Goal: Information Seeking & Learning: Learn about a topic

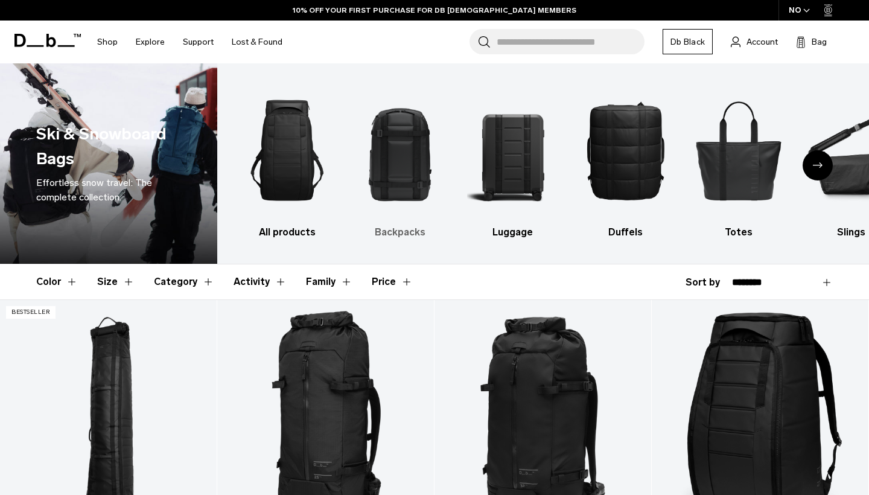
click at [395, 163] on img "2 / 10" at bounding box center [400, 150] width 92 height 138
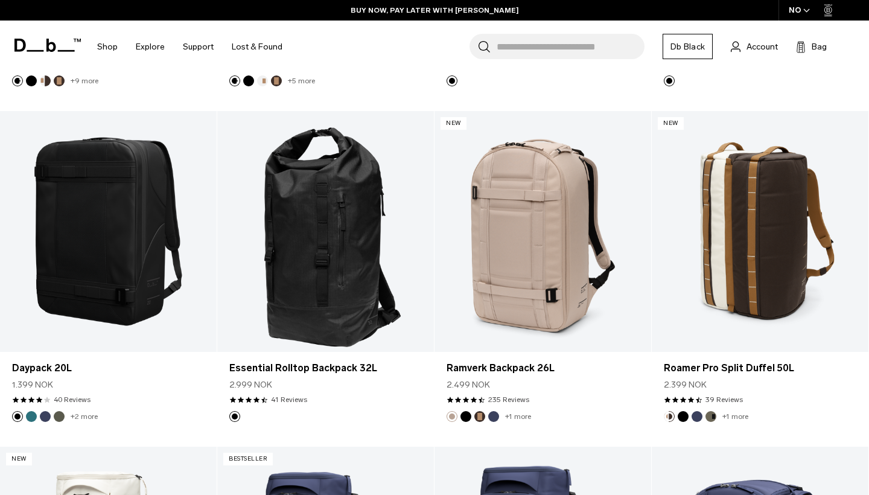
scroll to position [1531, 0]
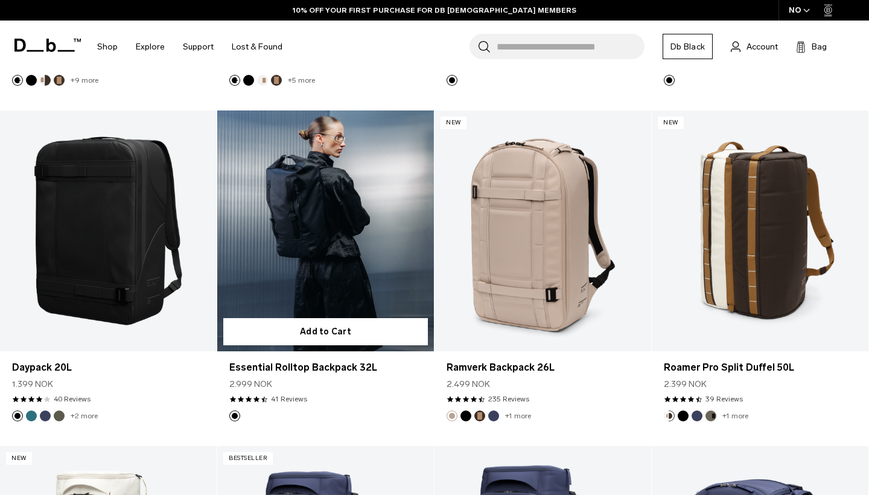
click at [330, 277] on link "Essential Rolltop Backpack 32L" at bounding box center [325, 230] width 217 height 241
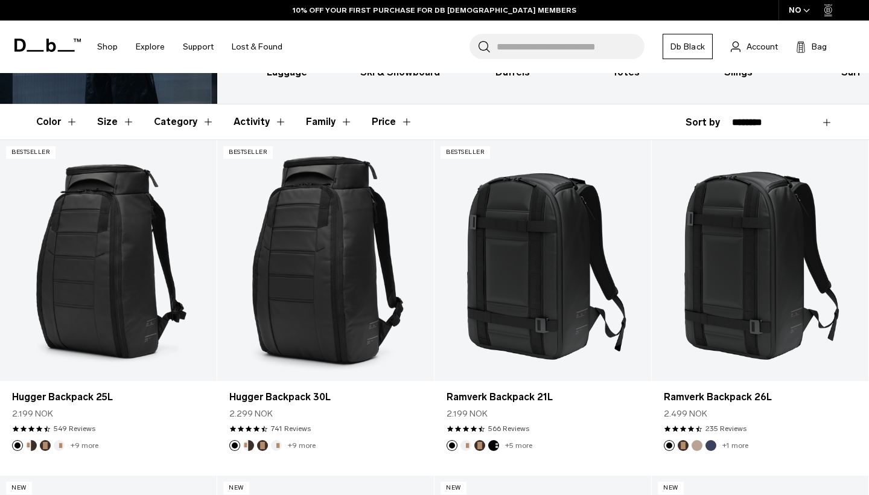
scroll to position [160, 0]
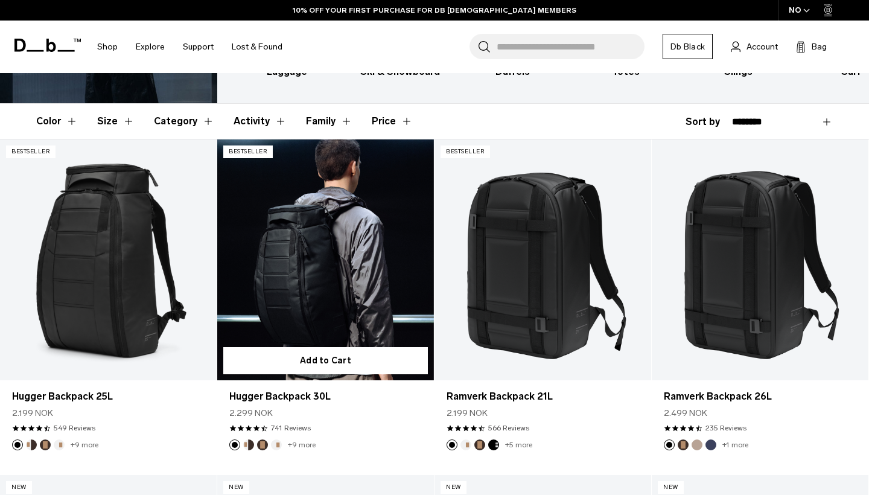
click at [337, 293] on link "Hugger Backpack 30L" at bounding box center [325, 259] width 217 height 241
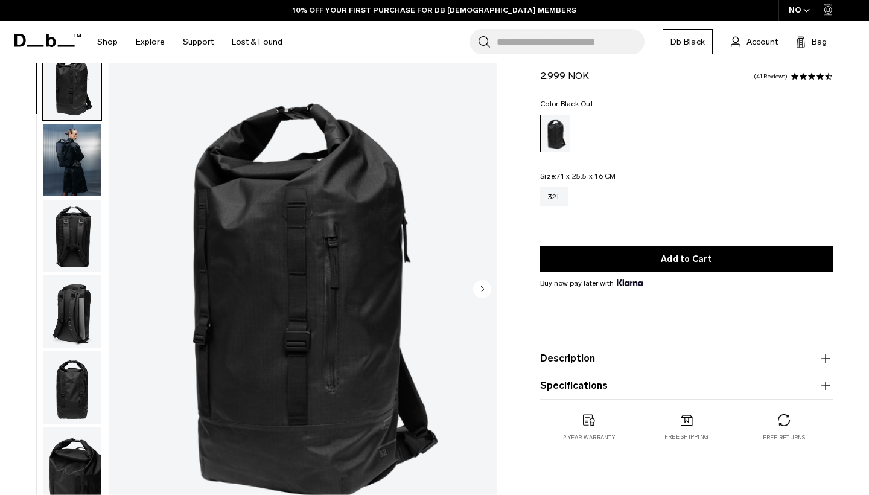
scroll to position [36, 0]
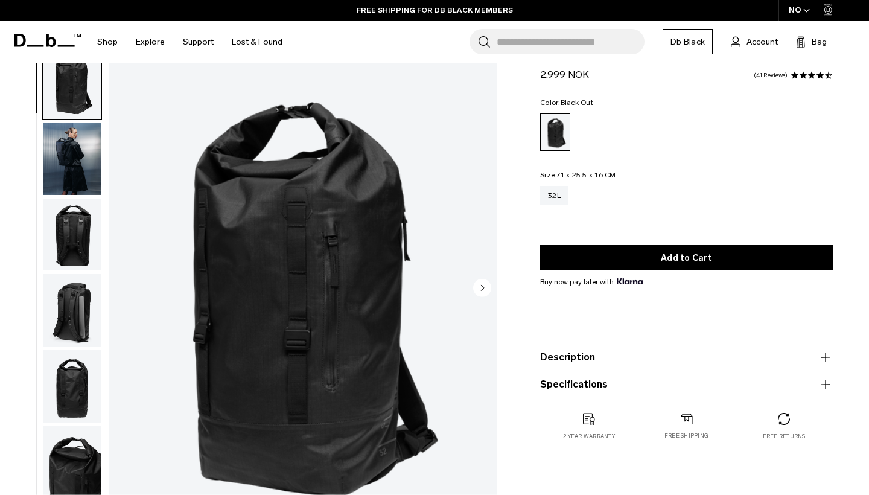
click at [86, 168] on img "button" at bounding box center [72, 158] width 59 height 72
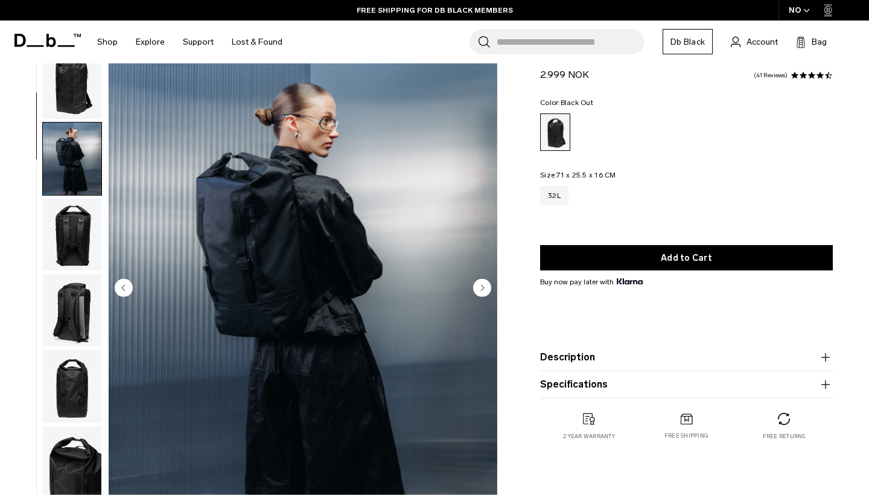
scroll to position [77, 0]
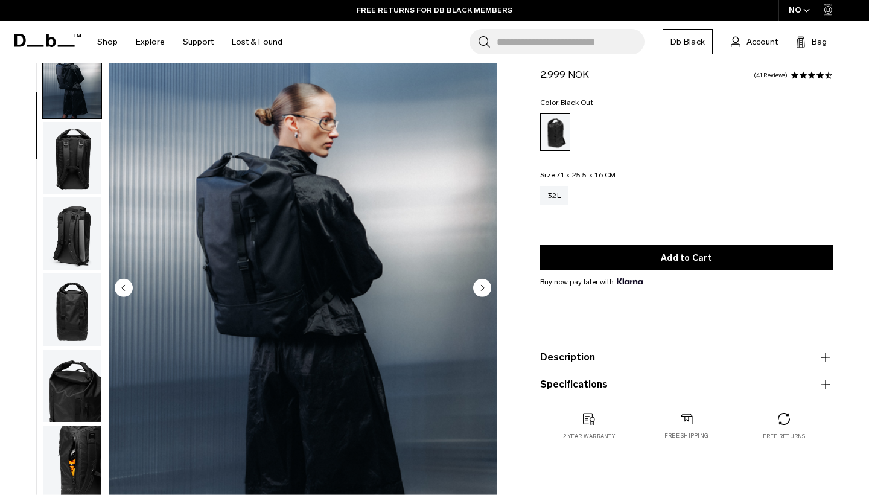
click at [82, 237] on img "button" at bounding box center [72, 233] width 59 height 72
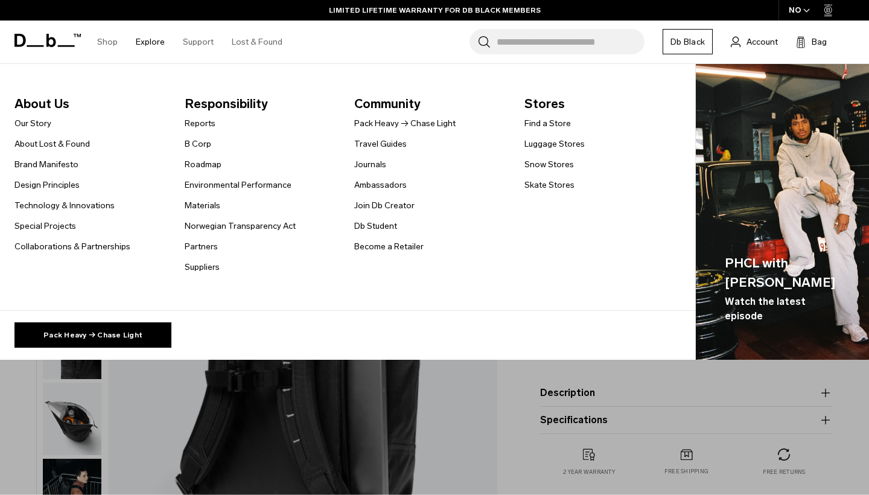
scroll to position [0, 0]
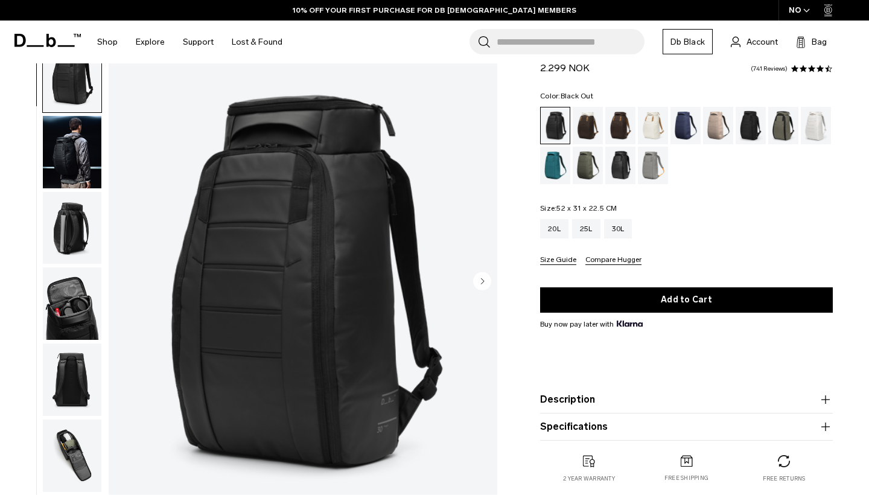
scroll to position [46, 0]
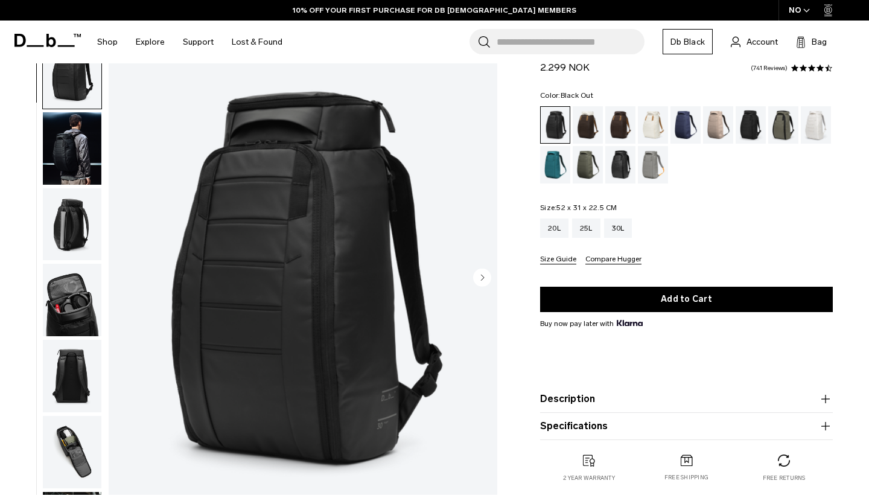
click at [72, 226] on img "button" at bounding box center [72, 224] width 59 height 72
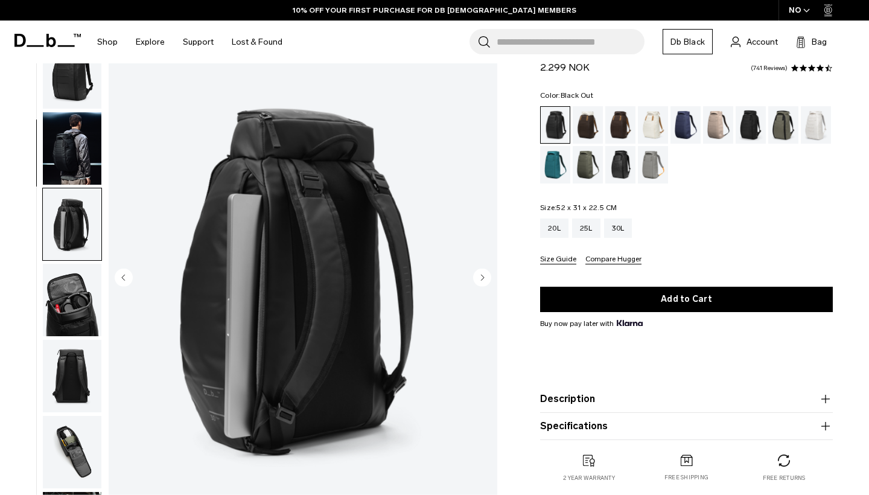
scroll to position [154, 0]
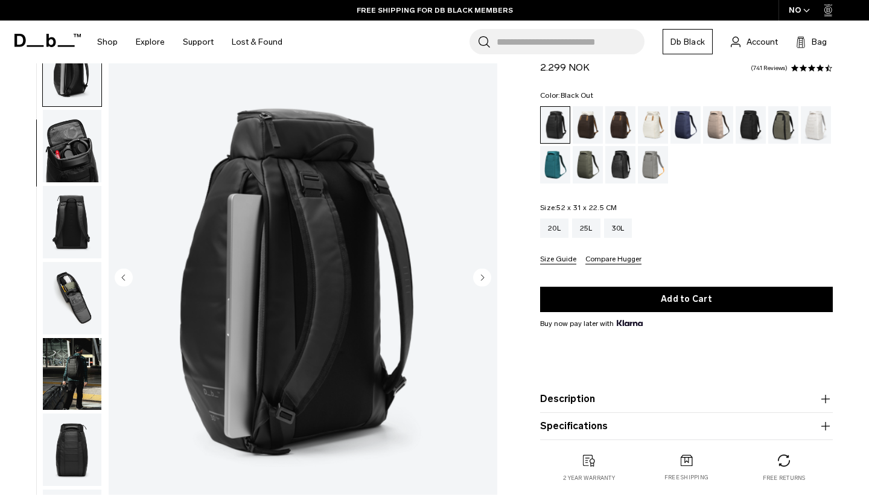
click at [79, 165] on img "button" at bounding box center [72, 146] width 59 height 72
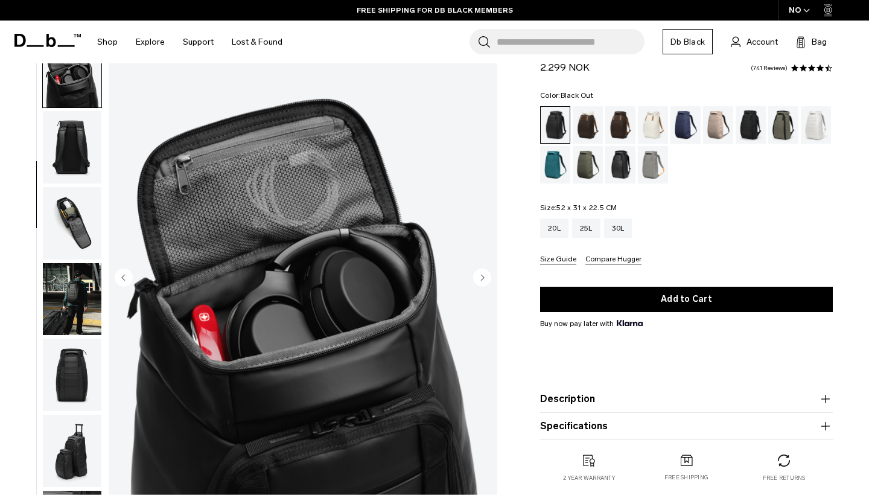
scroll to position [230, 0]
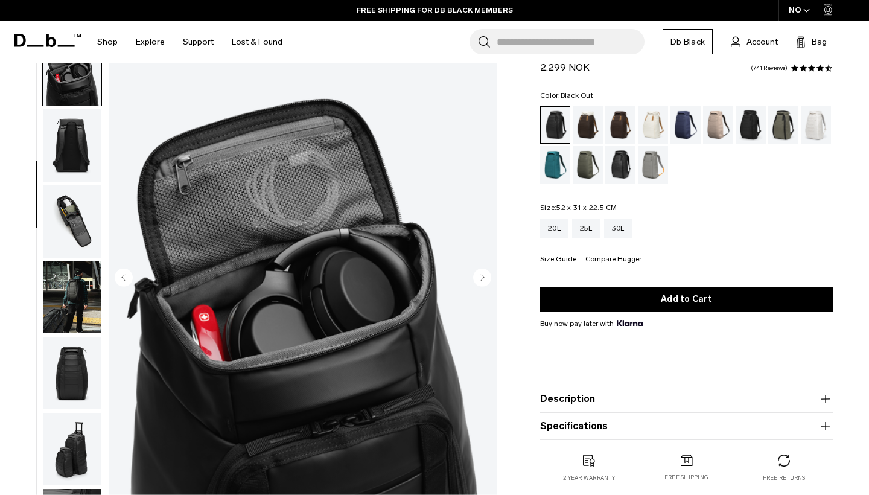
click at [77, 226] on img "button" at bounding box center [72, 221] width 59 height 72
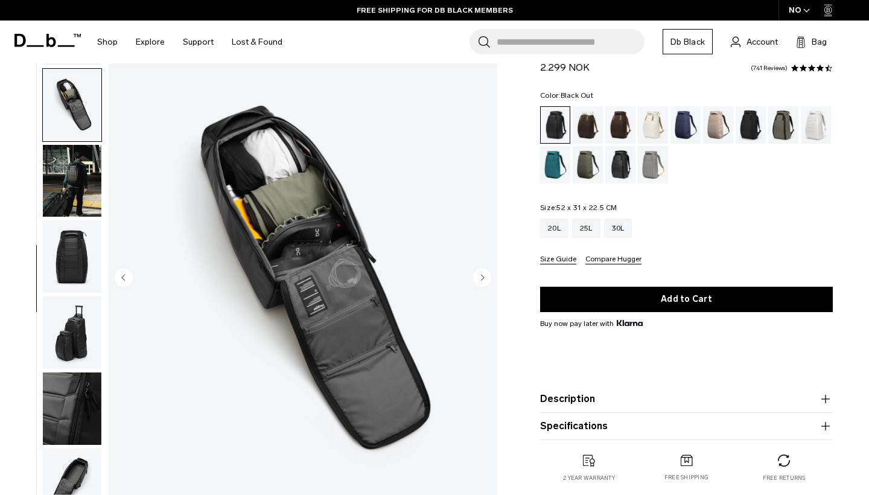
scroll to position [357, 0]
click at [74, 256] on img "button" at bounding box center [72, 256] width 59 height 72
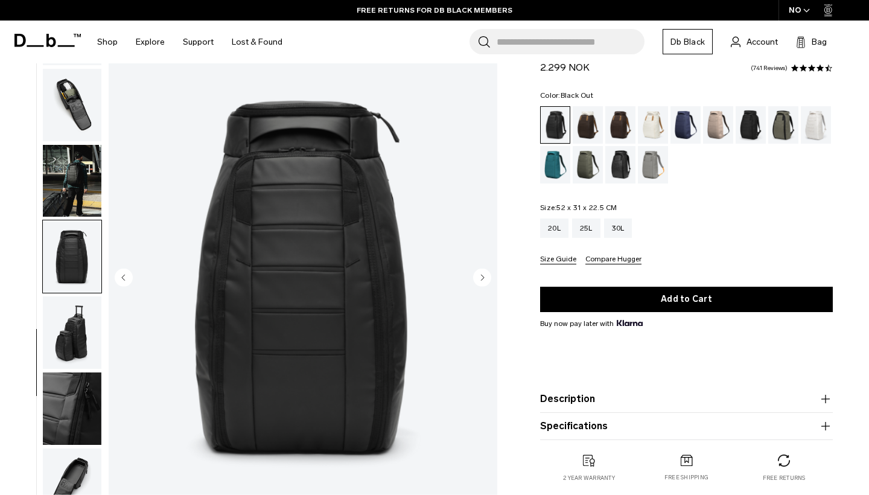
click at [73, 318] on img "button" at bounding box center [72, 332] width 59 height 72
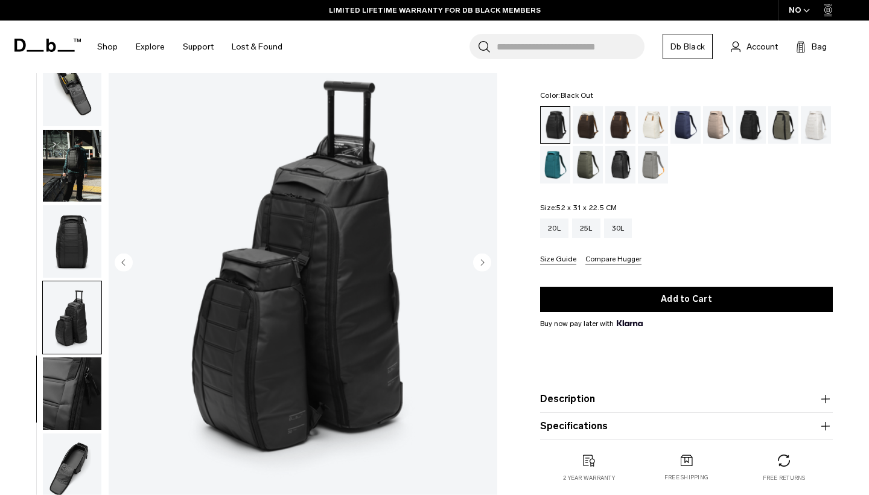
scroll to position [59, 0]
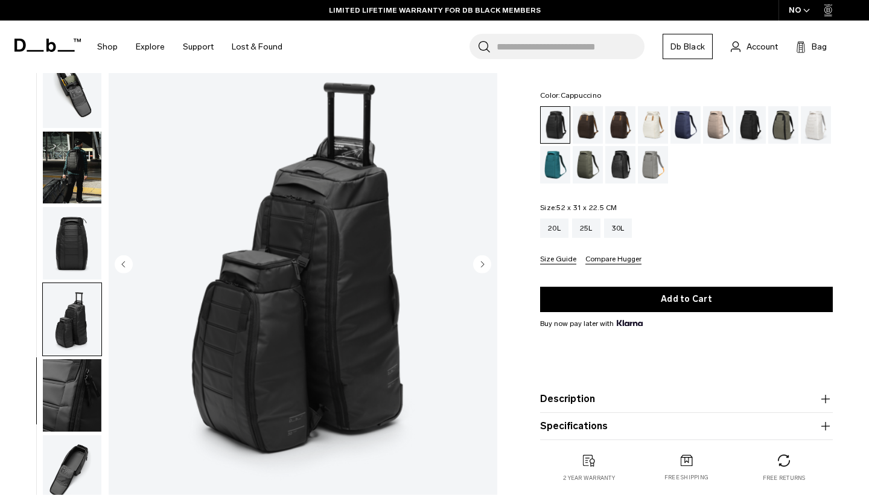
click at [586, 125] on div "Cappuccino" at bounding box center [588, 124] width 31 height 37
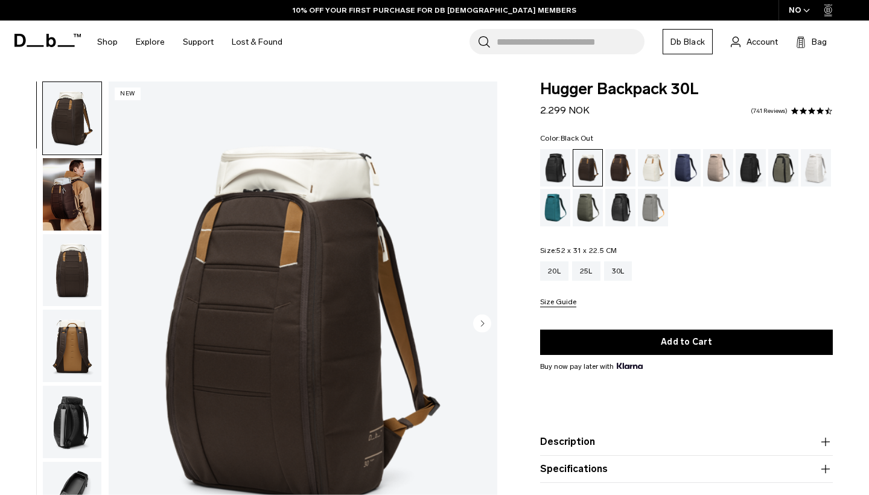
click at [551, 165] on div "Black Out" at bounding box center [555, 167] width 31 height 37
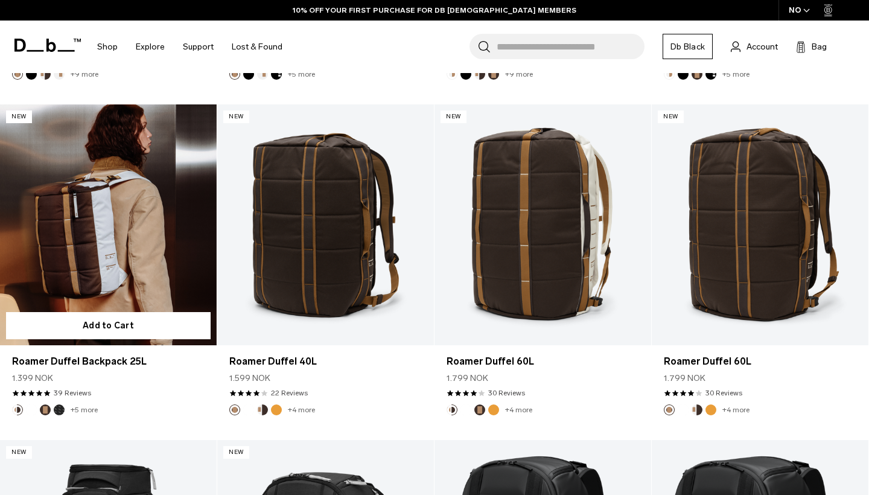
scroll to position [867, 0]
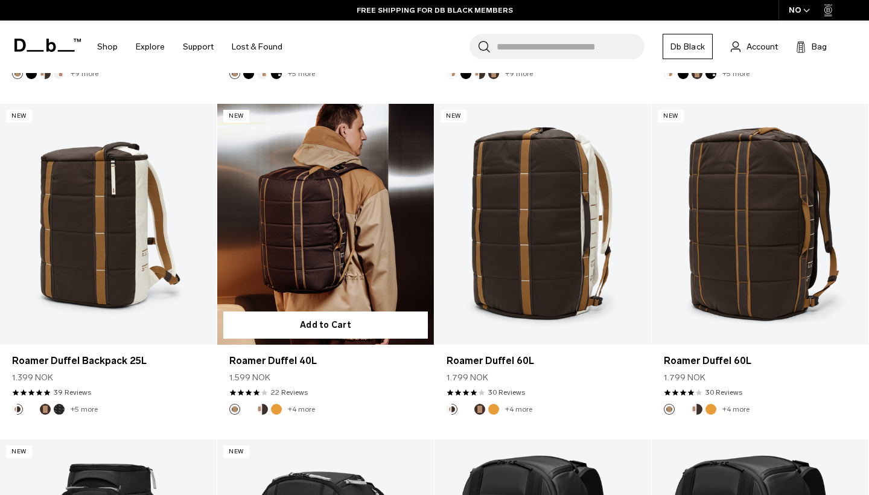
click at [299, 287] on link "Roamer Duffel 40L" at bounding box center [325, 224] width 217 height 241
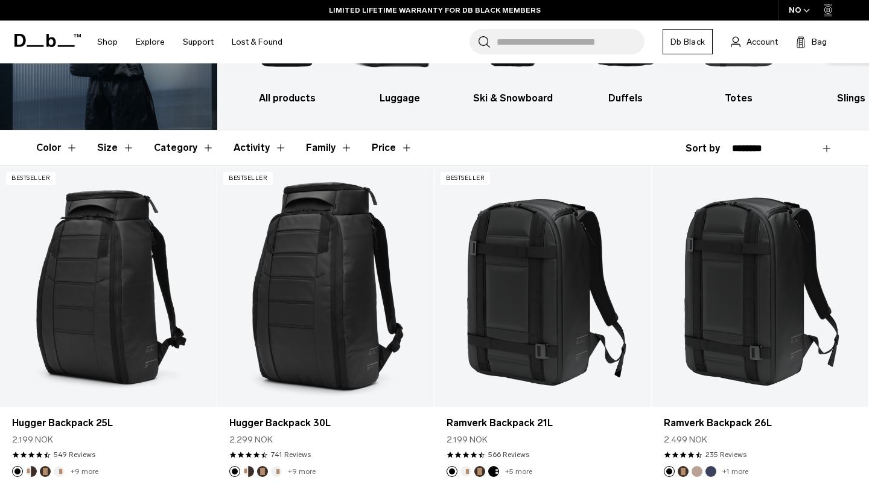
scroll to position [133, 0]
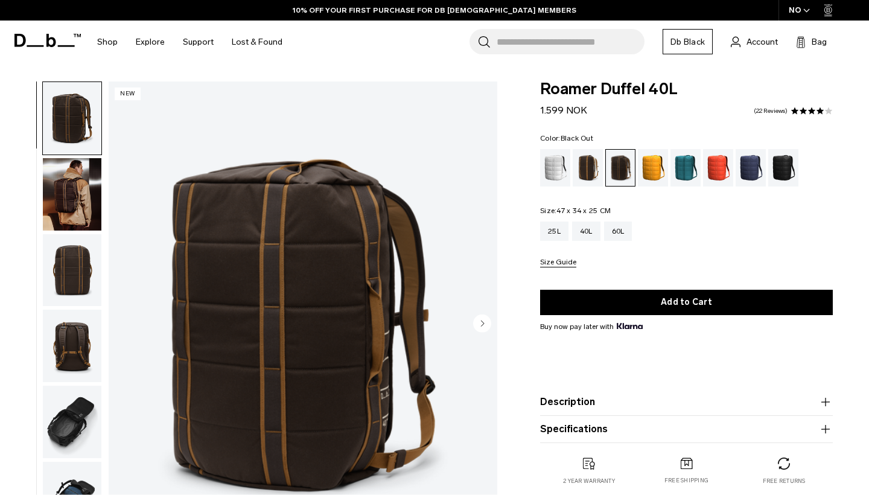
click at [784, 162] on div "Black Out" at bounding box center [783, 167] width 31 height 37
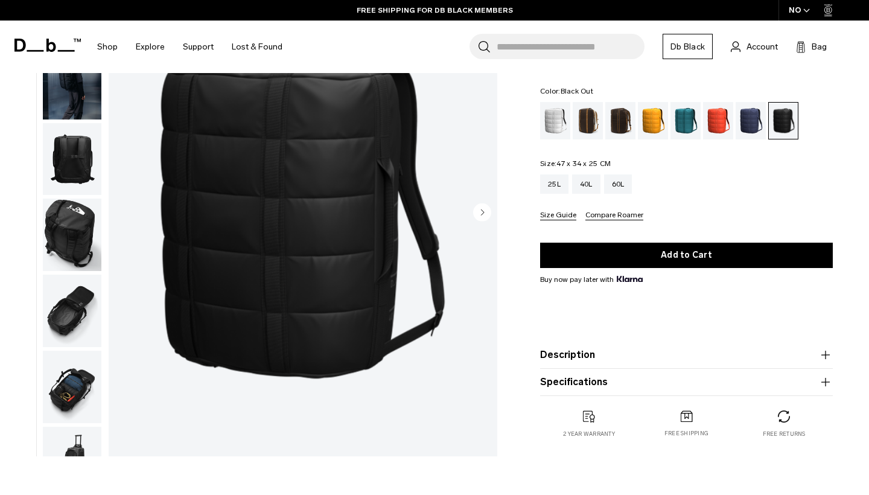
scroll to position [126, 0]
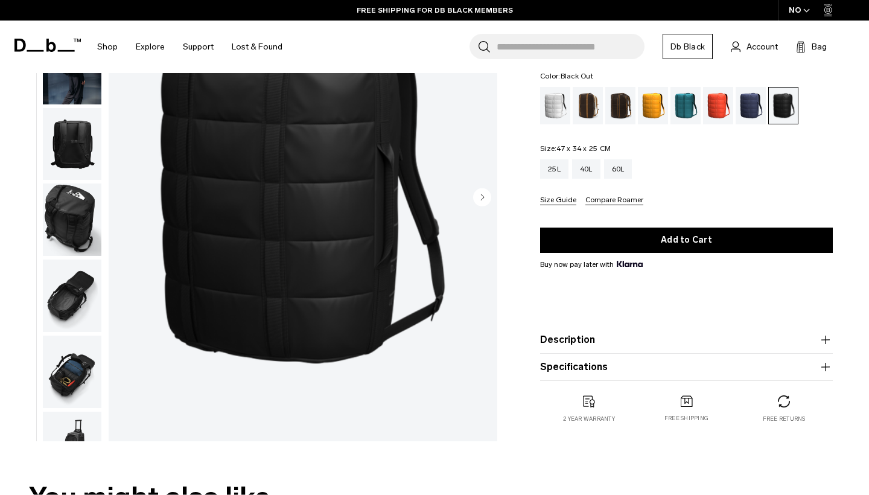
click at [77, 290] on img "button" at bounding box center [72, 295] width 59 height 72
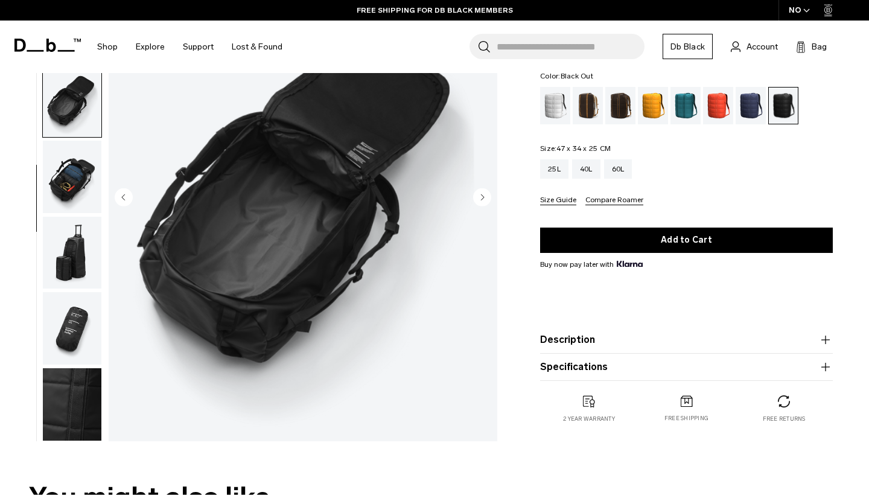
scroll to position [200, 0]
click at [75, 259] on img "button" at bounding box center [72, 253] width 59 height 72
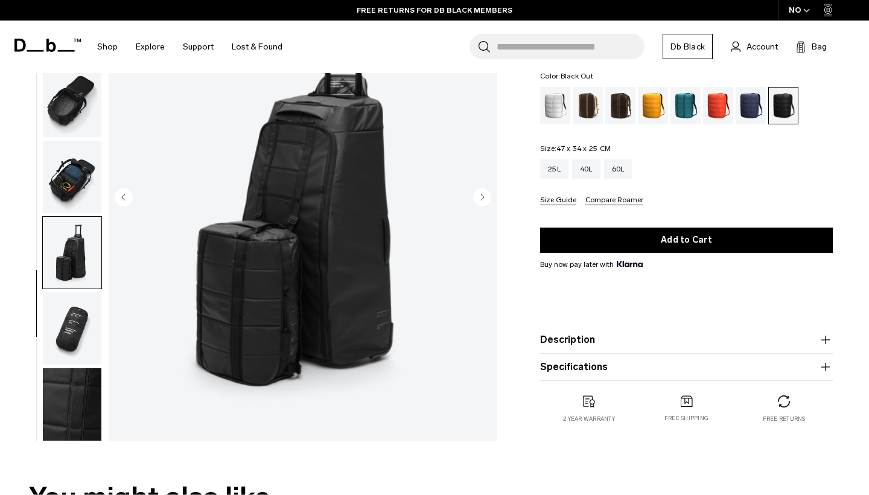
click at [71, 312] on img "button" at bounding box center [72, 328] width 59 height 72
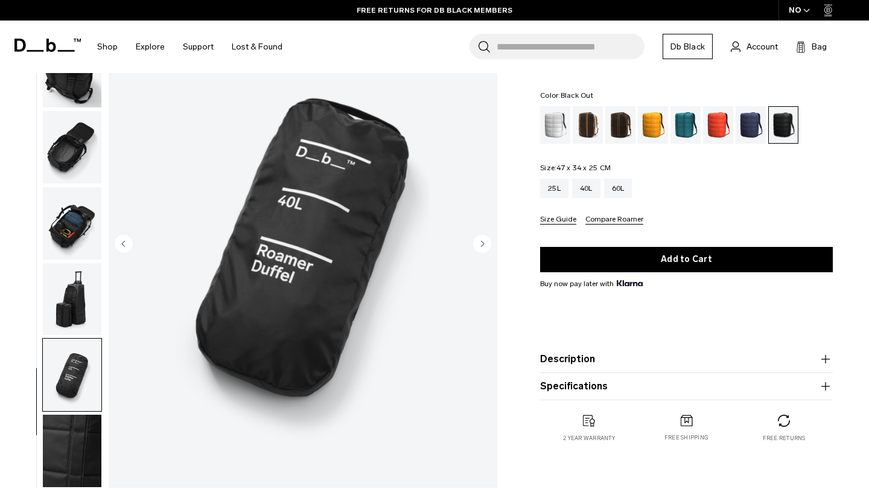
scroll to position [78, 0]
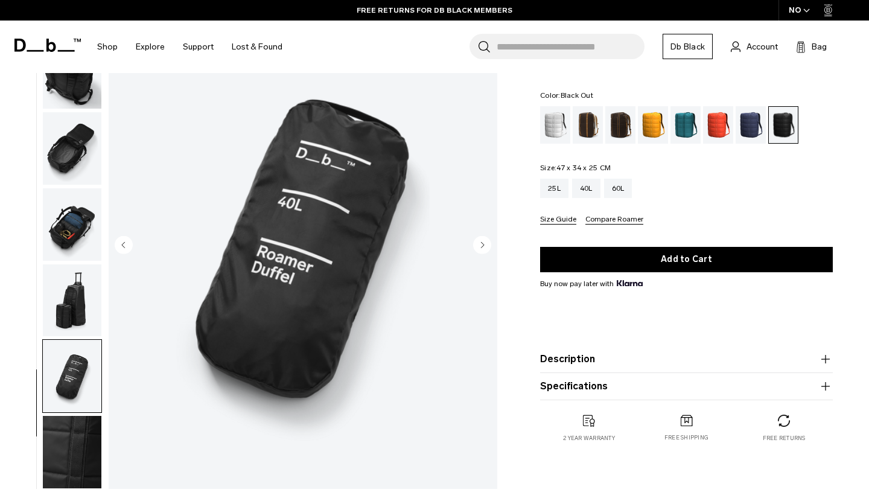
click at [72, 303] on img "button" at bounding box center [72, 300] width 59 height 72
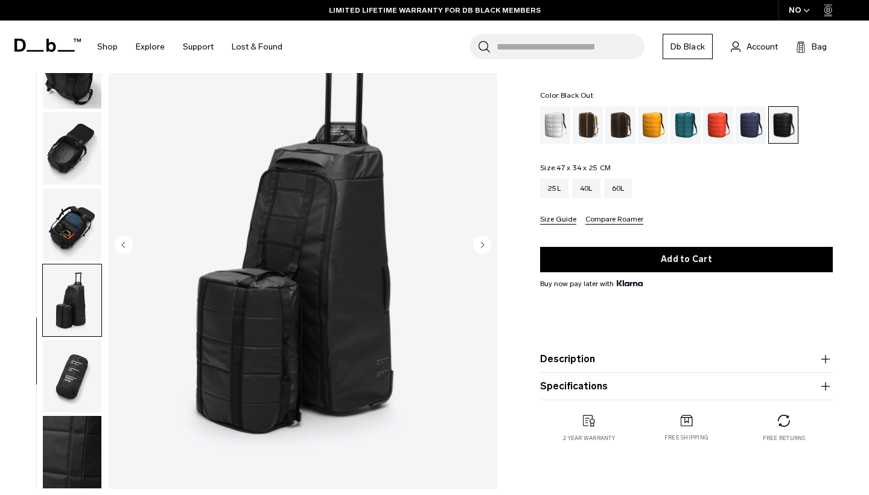
click at [68, 218] on img "button" at bounding box center [72, 224] width 59 height 72
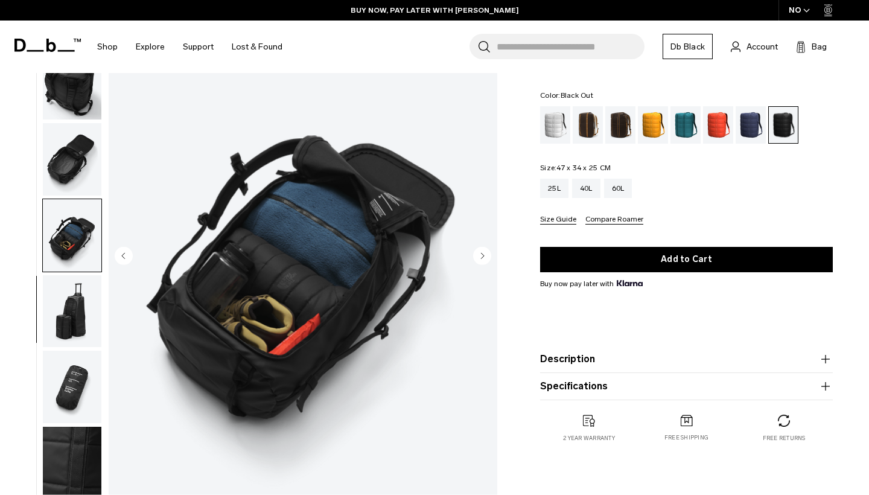
scroll to position [67, 0]
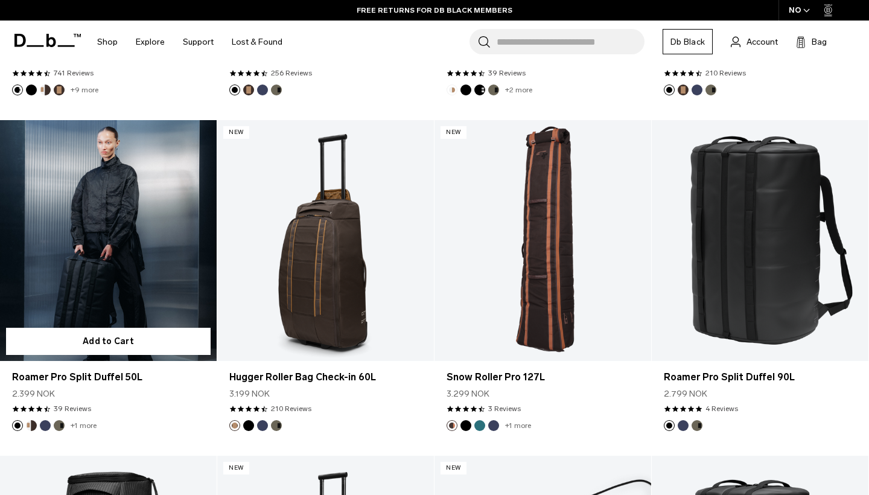
scroll to position [1819, 0]
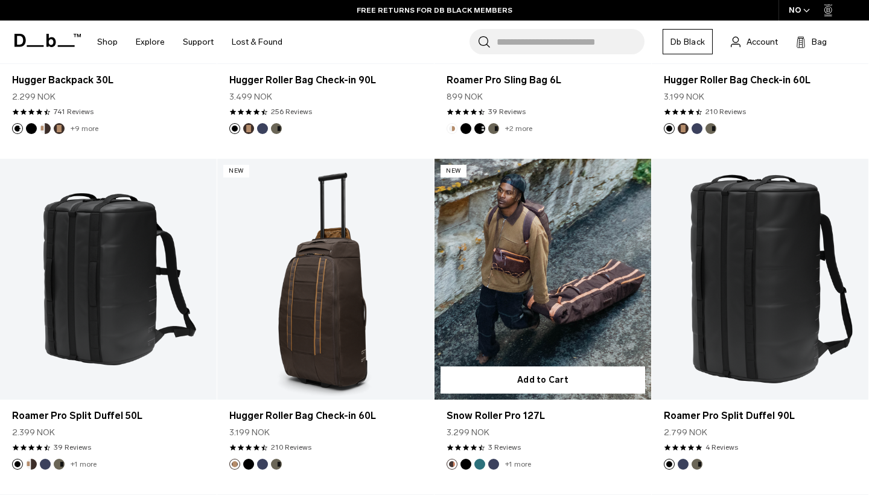
click at [531, 313] on link "Snow Roller Pro 127L" at bounding box center [542, 279] width 217 height 241
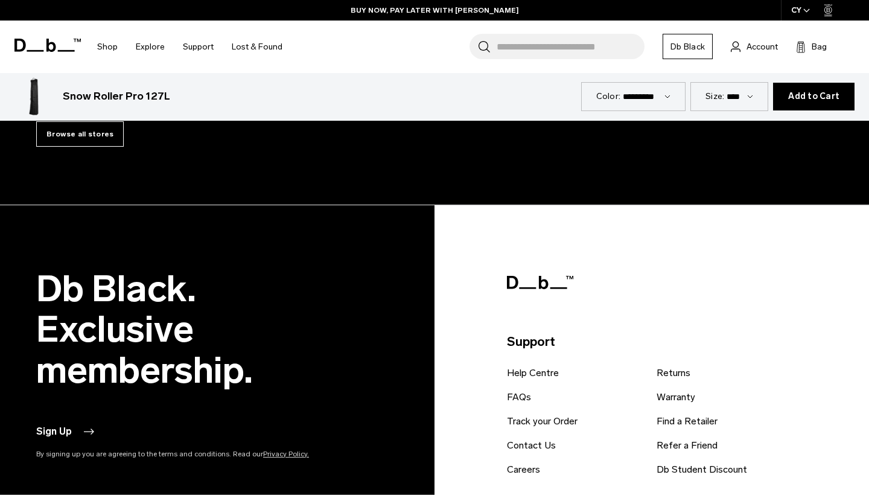
scroll to position [4406, 0]
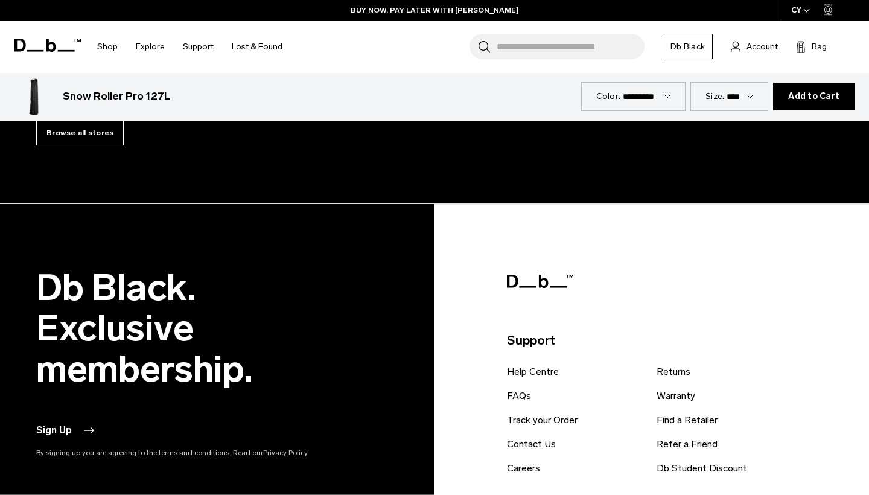
click at [523, 395] on link "FAQs" at bounding box center [519, 396] width 24 height 14
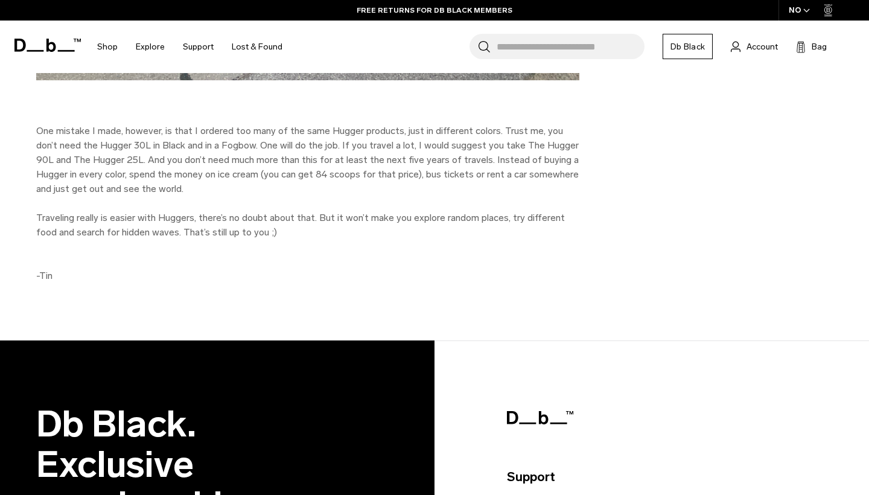
scroll to position [3403, 0]
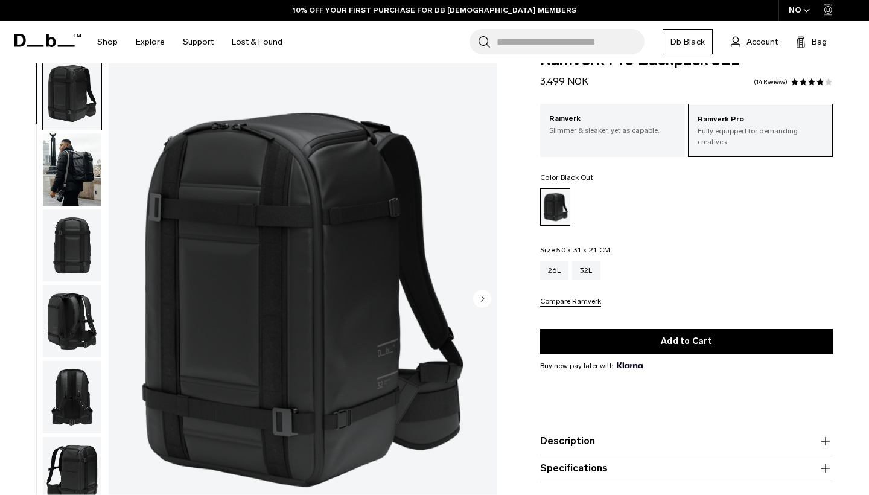
click at [78, 173] on img "button" at bounding box center [72, 169] width 59 height 72
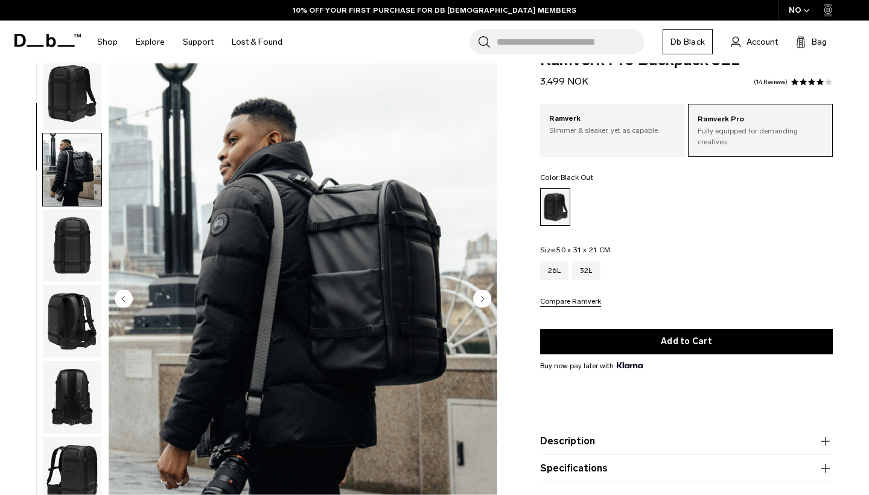
scroll to position [77, 0]
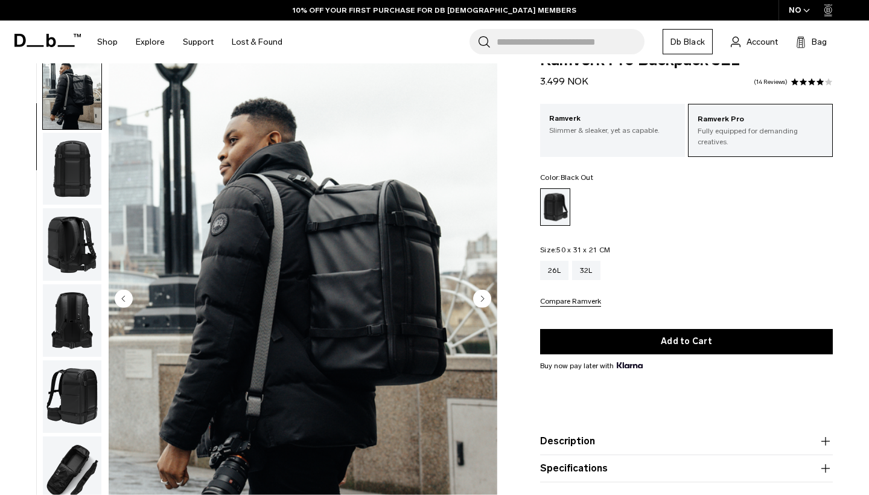
click at [78, 237] on img "button" at bounding box center [72, 244] width 59 height 72
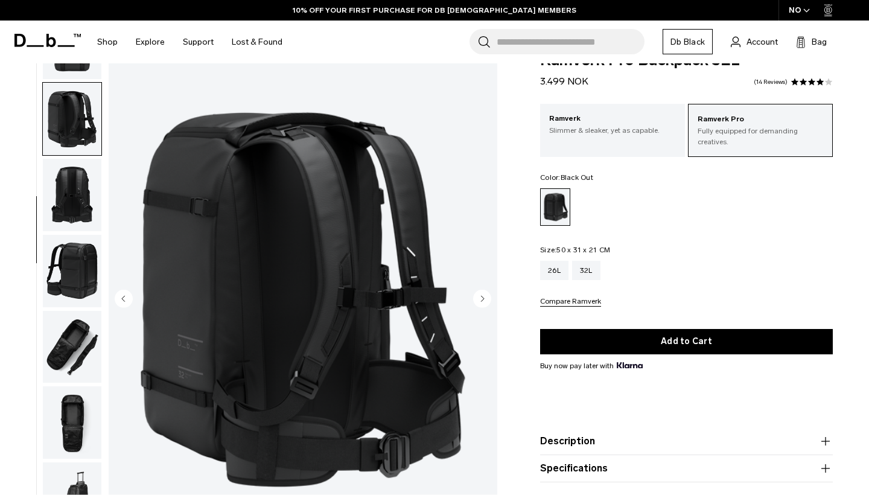
scroll to position [230, 0]
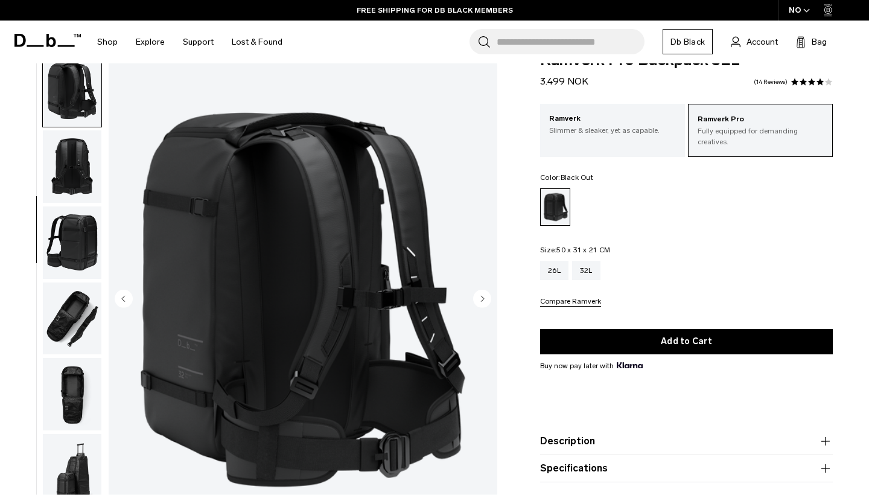
click at [80, 252] on img "button" at bounding box center [72, 242] width 59 height 72
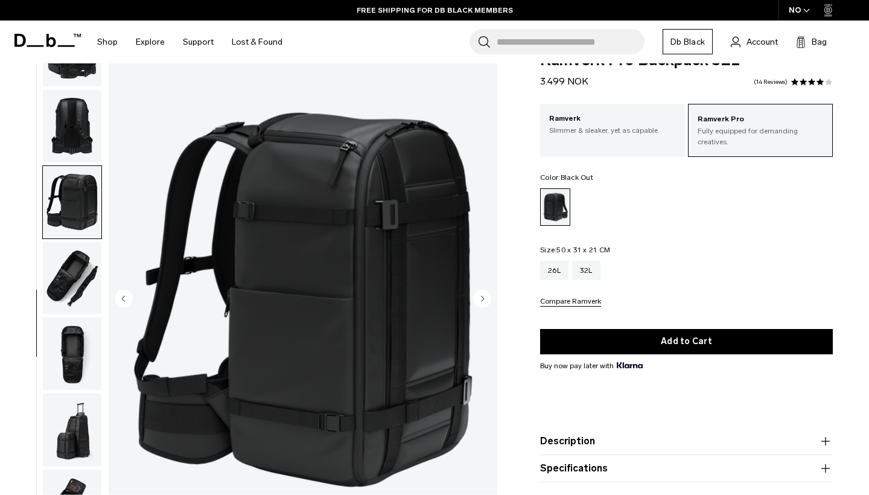
click at [81, 287] on img "button" at bounding box center [72, 277] width 59 height 72
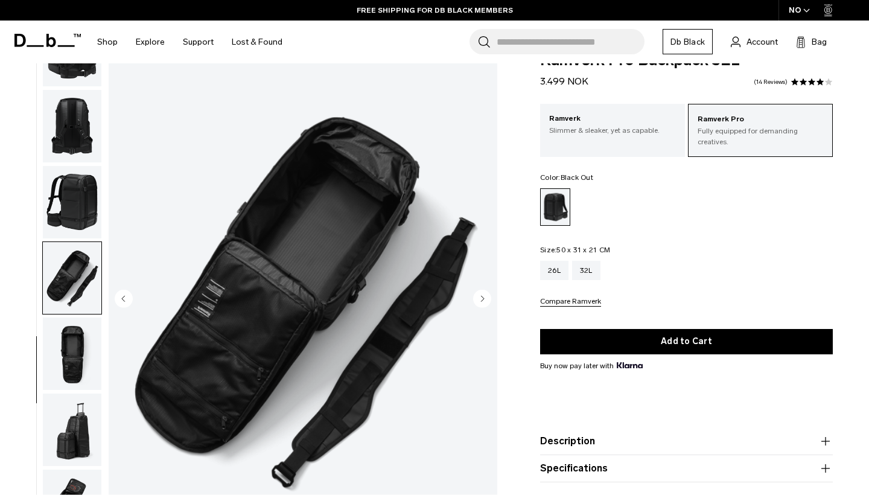
click at [83, 334] on img "button" at bounding box center [72, 353] width 59 height 72
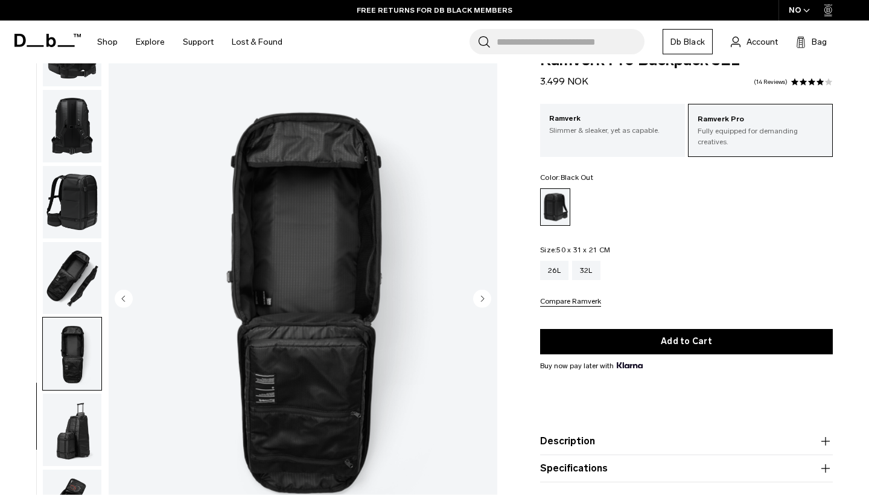
click at [89, 418] on img "button" at bounding box center [72, 429] width 59 height 72
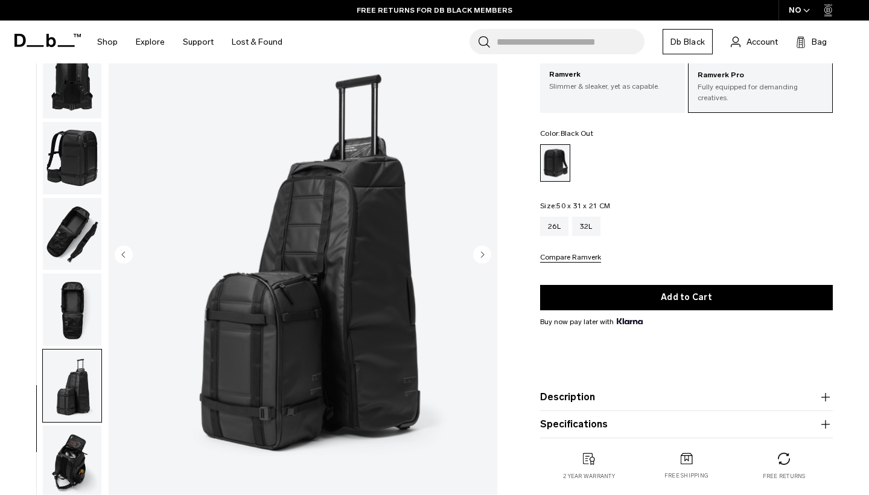
scroll to position [100, 0]
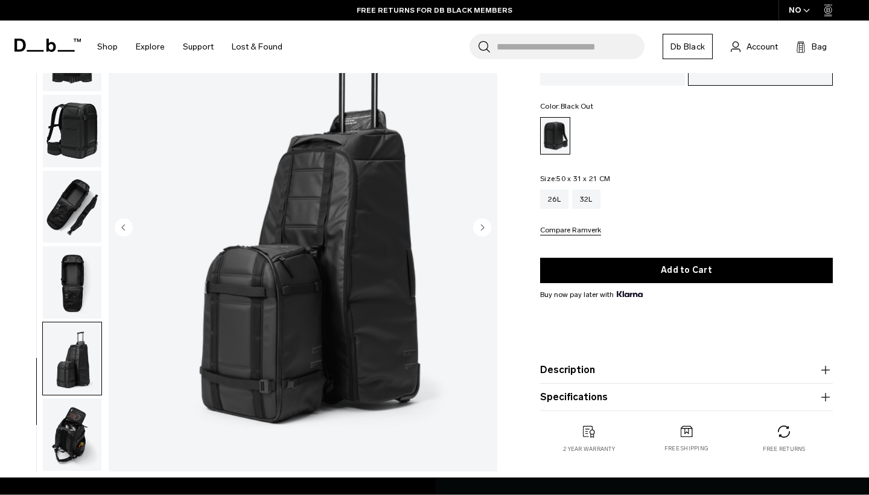
click at [83, 437] on img "button" at bounding box center [72, 434] width 59 height 72
